Goal: Task Accomplishment & Management: Use online tool/utility

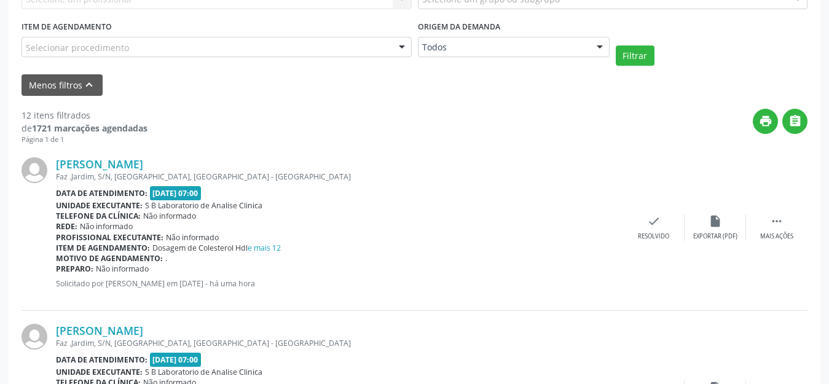
scroll to position [369, 0]
click at [777, 221] on icon "" at bounding box center [777, 221] width 14 height 14
click at [606, 232] on div "print Imprimir" at bounding box center [592, 227] width 61 height 26
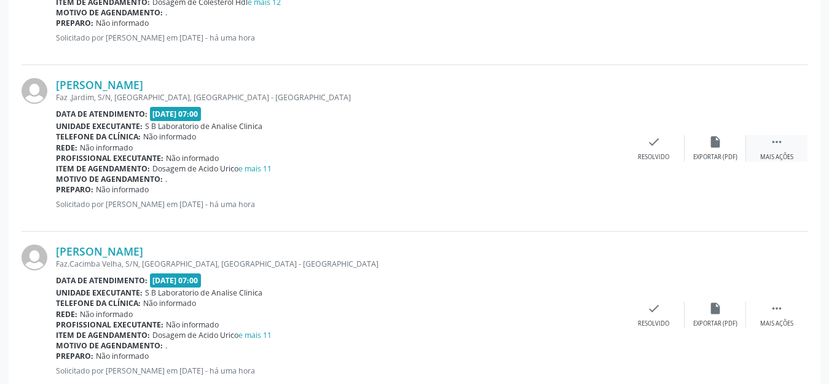
click at [781, 155] on div "Mais ações" at bounding box center [776, 157] width 33 height 9
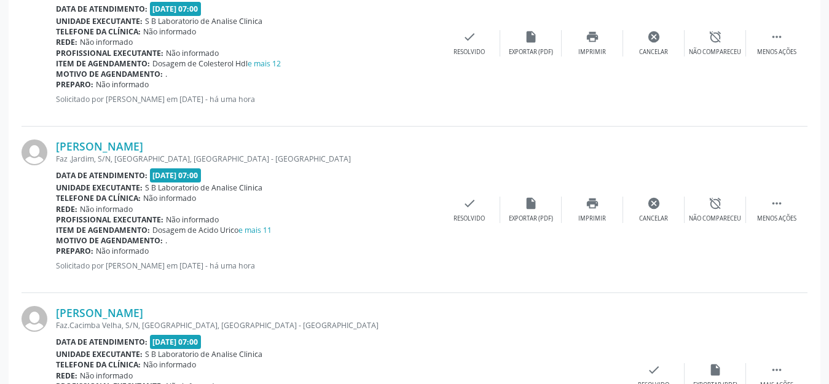
scroll to position [491, 0]
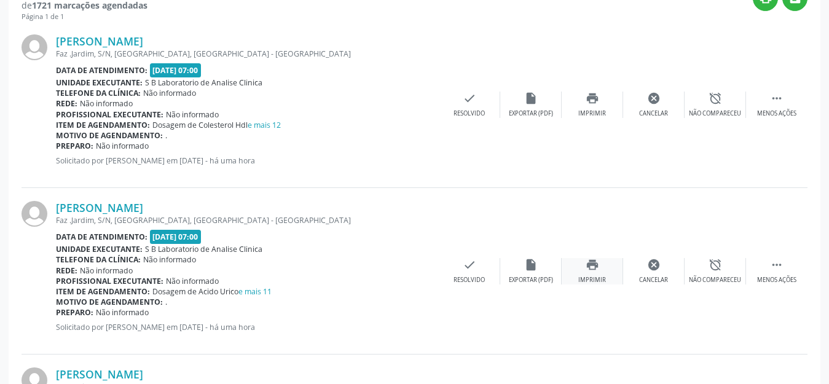
click at [586, 265] on icon "print" at bounding box center [592, 265] width 14 height 14
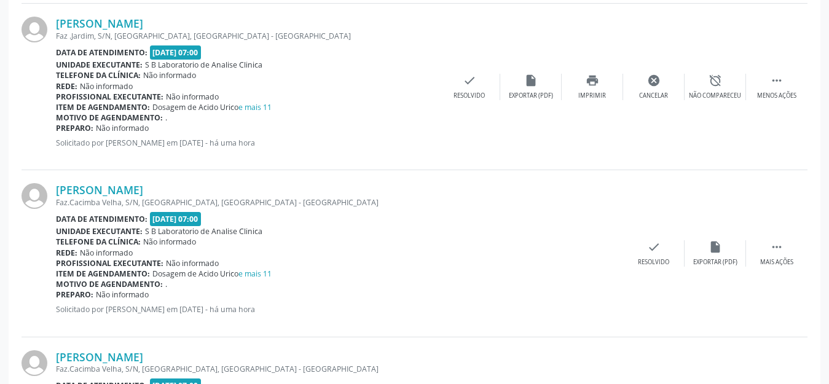
scroll to position [737, 0]
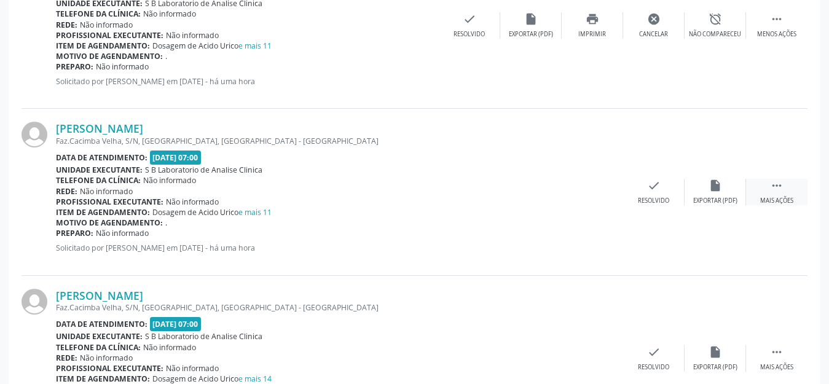
click at [781, 198] on div "Mais ações" at bounding box center [776, 201] width 33 height 9
click at [583, 191] on div "print Imprimir" at bounding box center [592, 192] width 61 height 26
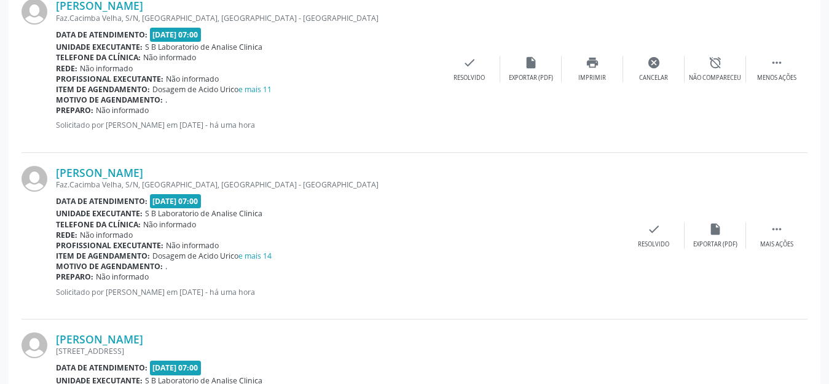
scroll to position [922, 0]
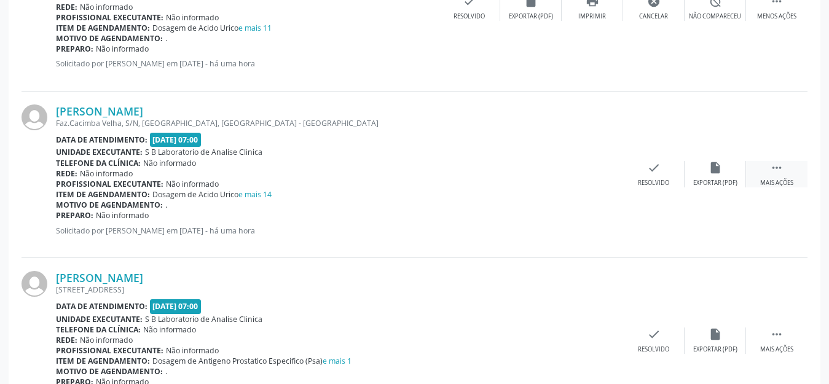
click at [775, 177] on div " Mais ações" at bounding box center [776, 174] width 61 height 26
click at [587, 168] on icon "print" at bounding box center [592, 168] width 14 height 14
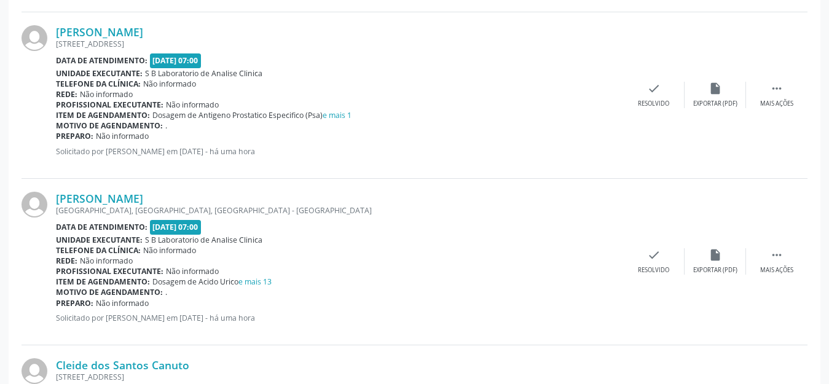
scroll to position [1229, 0]
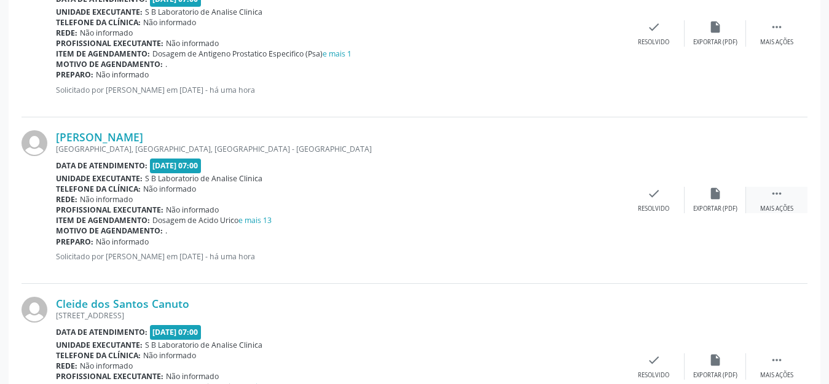
click at [775, 201] on div " Mais ações" at bounding box center [776, 200] width 61 height 26
click at [592, 209] on div "Imprimir" at bounding box center [592, 209] width 28 height 9
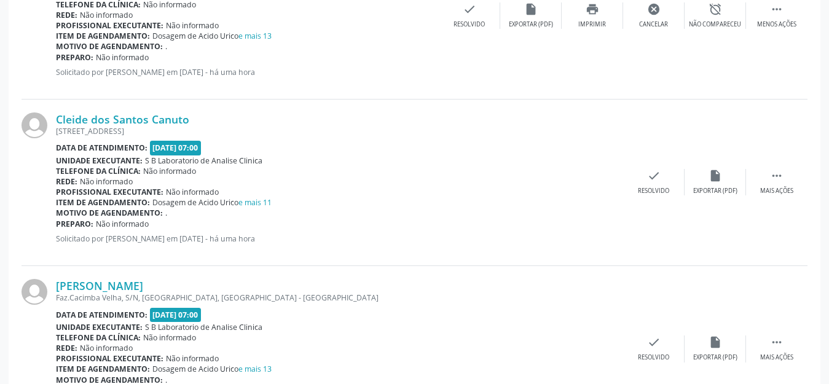
scroll to position [1474, 0]
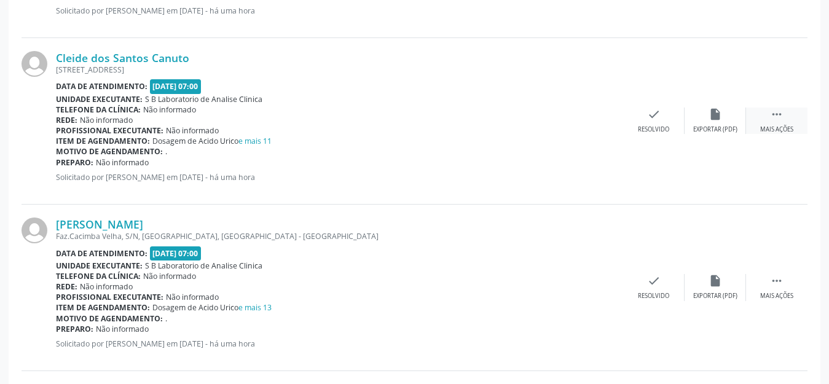
click at [785, 130] on div "Mais ações" at bounding box center [776, 129] width 33 height 9
click at [598, 119] on icon "print" at bounding box center [592, 115] width 14 height 14
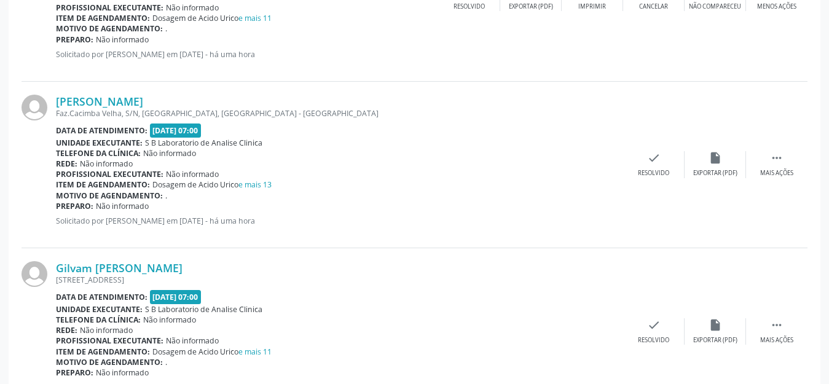
scroll to position [1659, 0]
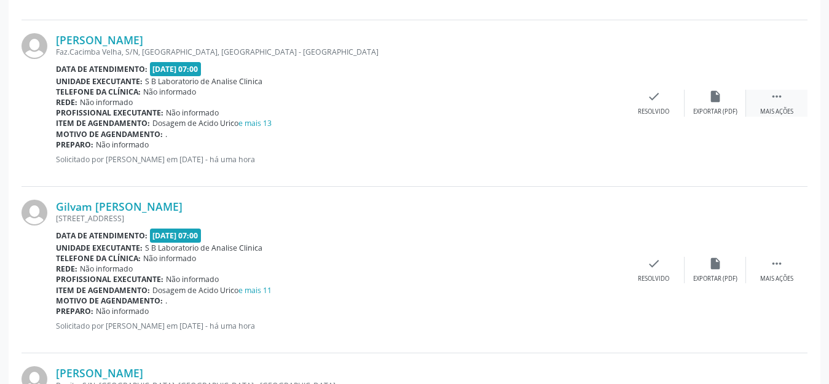
click at [785, 103] on div " Mais ações" at bounding box center [776, 103] width 61 height 26
click at [598, 111] on div "Imprimir" at bounding box center [592, 112] width 28 height 9
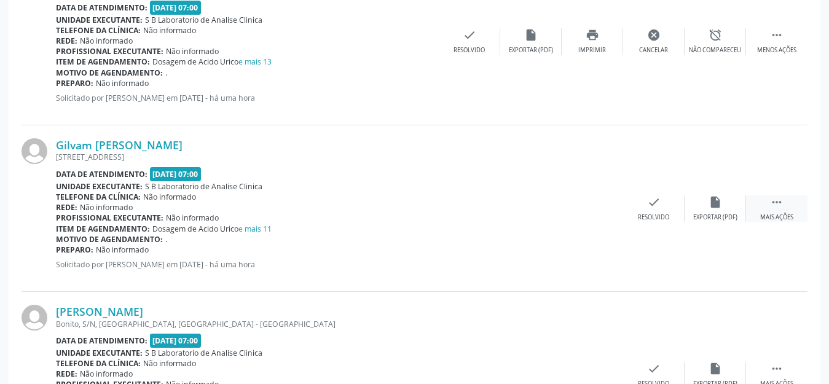
click at [777, 200] on icon "" at bounding box center [777, 202] width 14 height 14
click at [585, 206] on icon "print" at bounding box center [592, 202] width 14 height 14
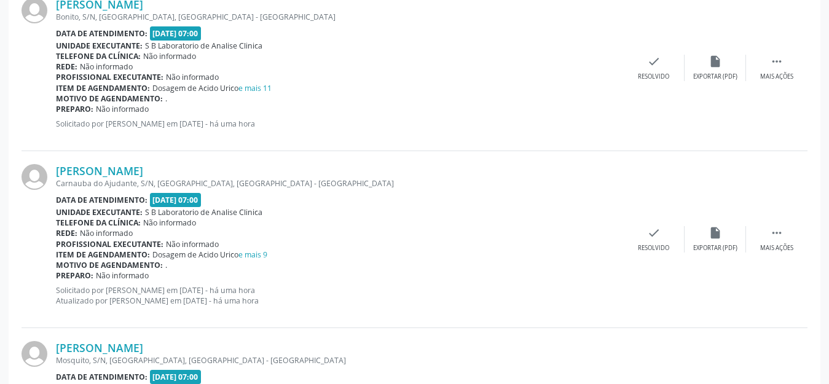
scroll to position [1966, 0]
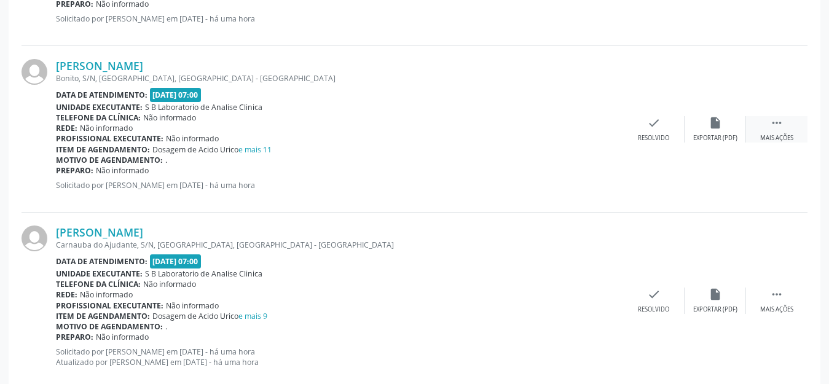
click at [781, 125] on icon "" at bounding box center [777, 123] width 14 height 14
click at [608, 139] on div "print Imprimir" at bounding box center [592, 129] width 61 height 26
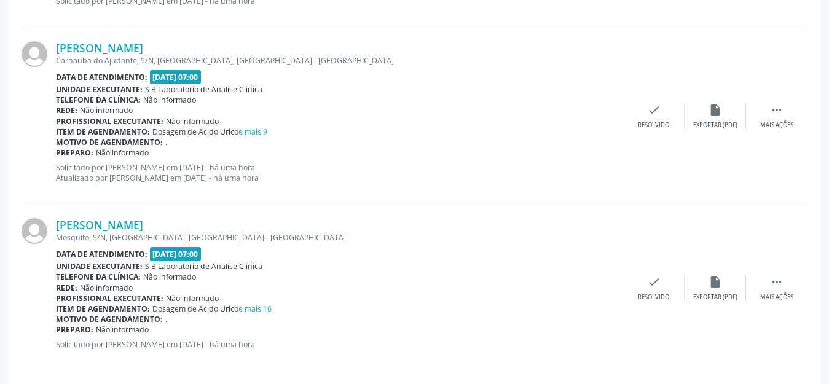
scroll to position [2158, 0]
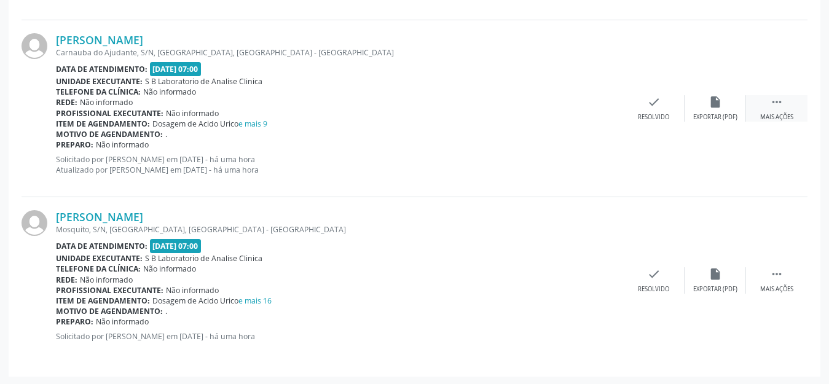
click at [762, 107] on div " Mais ações" at bounding box center [776, 108] width 61 height 26
click at [584, 111] on div "print Imprimir" at bounding box center [592, 108] width 61 height 26
click at [777, 280] on div " Mais ações" at bounding box center [776, 280] width 61 height 26
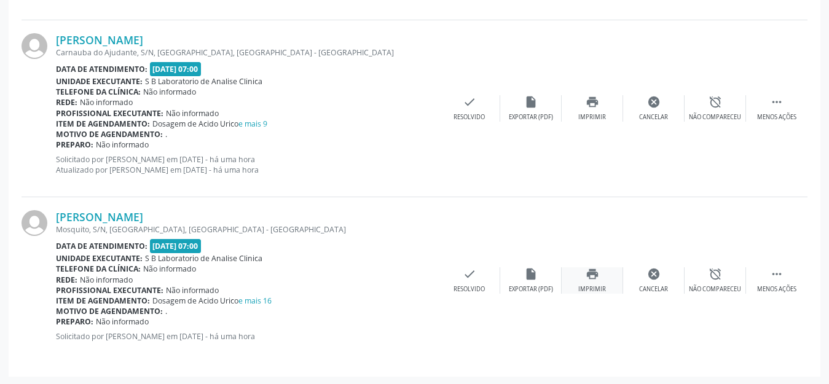
click at [588, 275] on icon "print" at bounding box center [592, 274] width 14 height 14
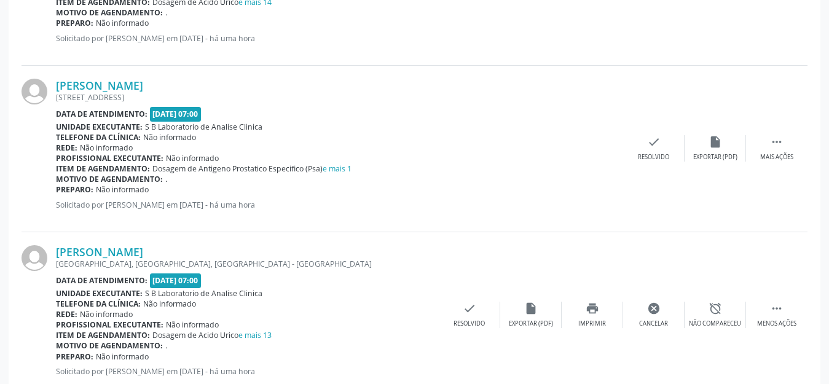
scroll to position [991, 0]
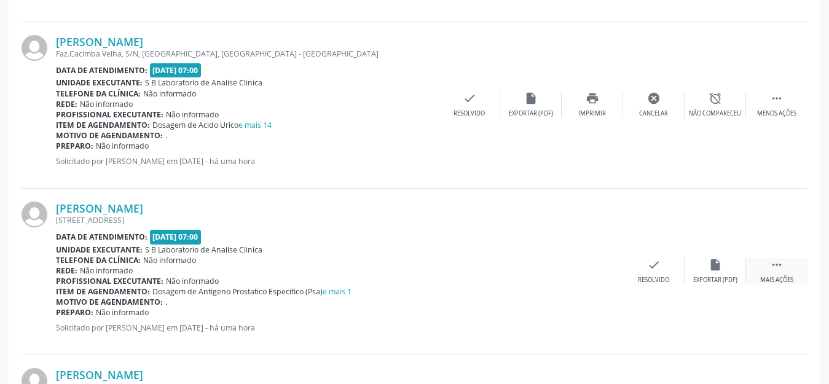
drag, startPoint x: 783, startPoint y: 275, endPoint x: 753, endPoint y: 281, distance: 30.9
click at [783, 275] on div " Mais ações" at bounding box center [776, 271] width 61 height 26
click at [594, 276] on div "Imprimir" at bounding box center [592, 280] width 28 height 9
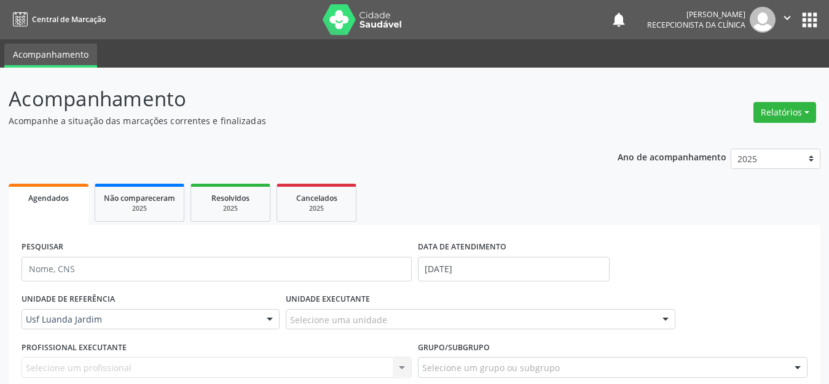
scroll to position [246, 0]
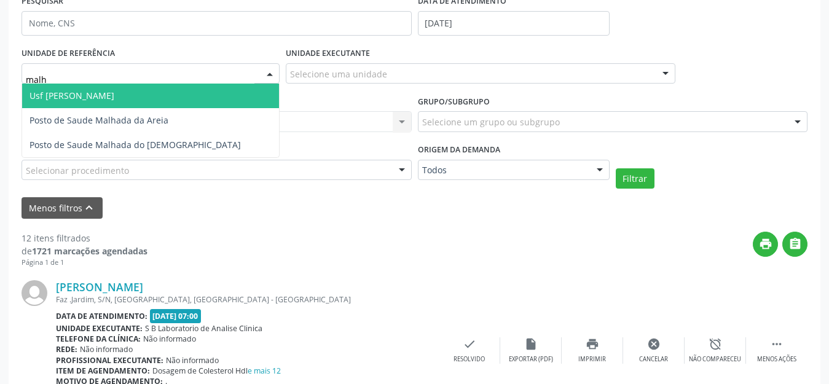
type input "malha"
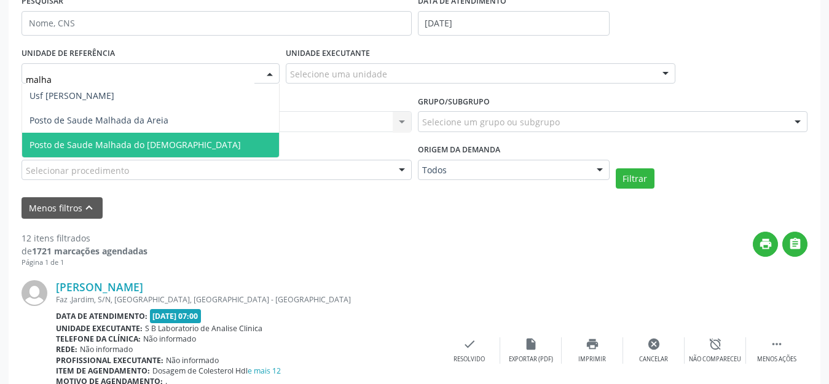
click at [134, 144] on span "Posto de Saude Malhada do [DEMOGRAPHIC_DATA]" at bounding box center [134, 145] width 211 height 12
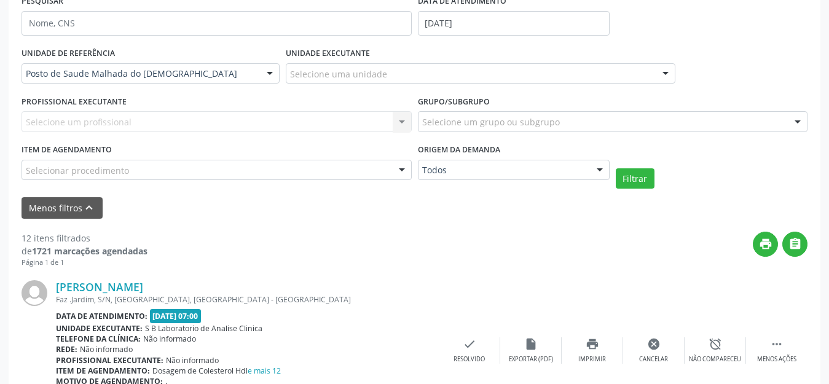
click at [654, 183] on div "Filtrar" at bounding box center [712, 178] width 198 height 21
click at [642, 182] on button "Filtrar" at bounding box center [635, 178] width 39 height 21
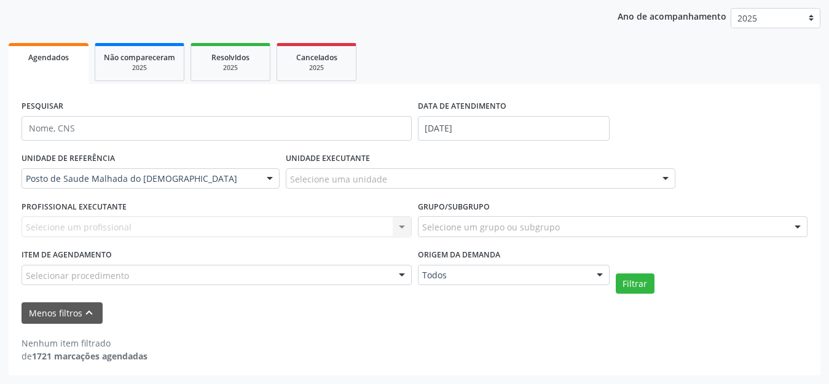
scroll to position [141, 0]
click at [486, 130] on input "[DATE]" at bounding box center [514, 128] width 192 height 25
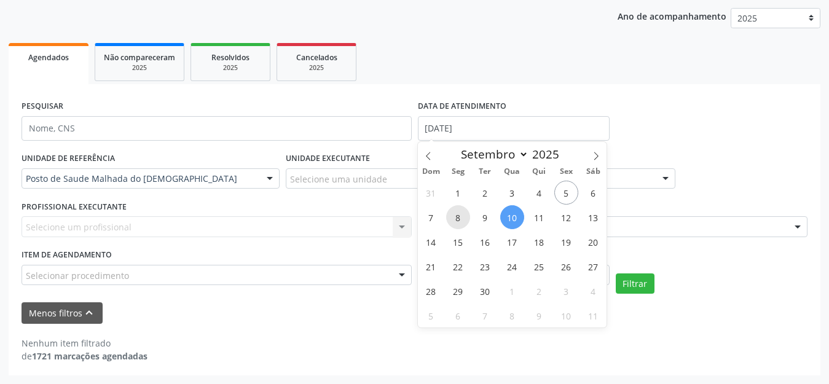
click at [463, 220] on span "8" at bounding box center [458, 217] width 24 height 24
type input "[DATE]"
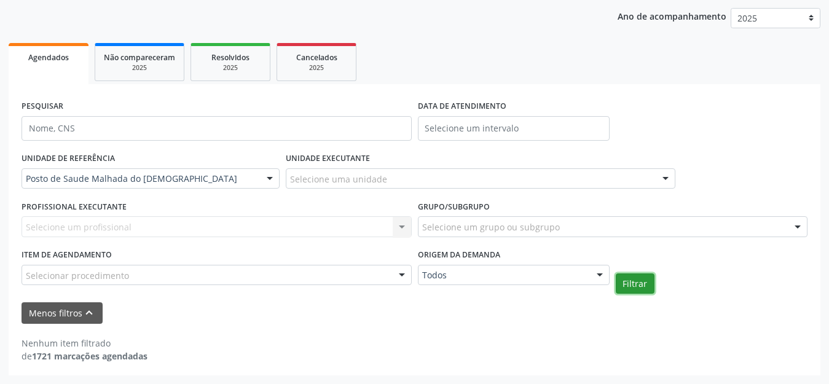
click at [633, 284] on button "Filtrar" at bounding box center [635, 283] width 39 height 21
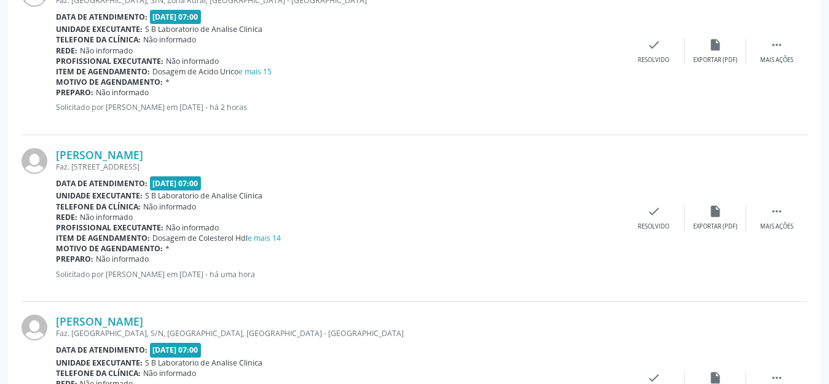
scroll to position [1308, 0]
